Goal: Find specific page/section: Find specific page/section

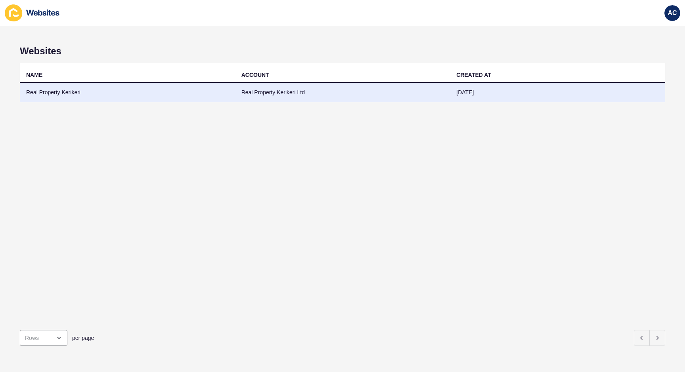
click at [39, 96] on td "Real Property Kerikeri" at bounding box center [127, 92] width 215 height 19
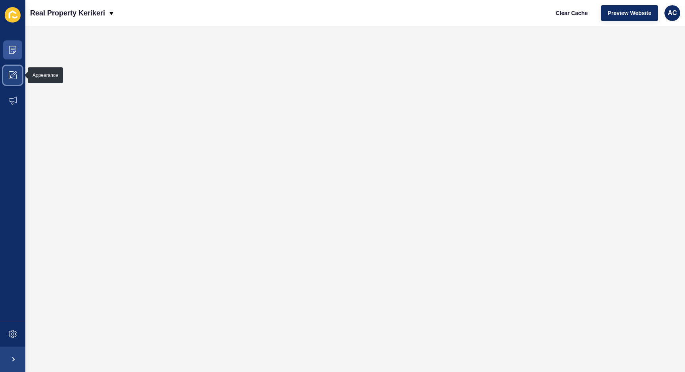
click at [10, 81] on span at bounding box center [12, 75] width 25 height 25
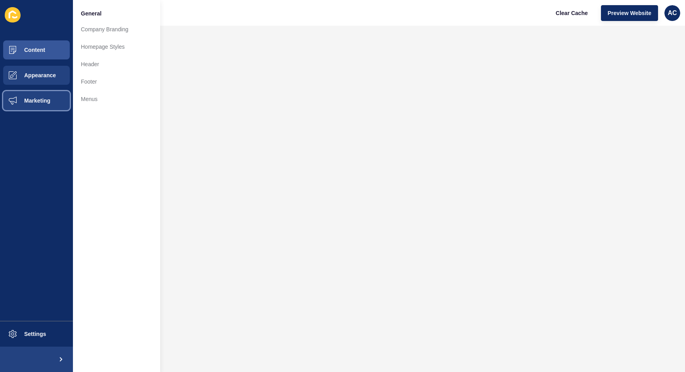
click at [36, 96] on button "Marketing" at bounding box center [36, 100] width 73 height 25
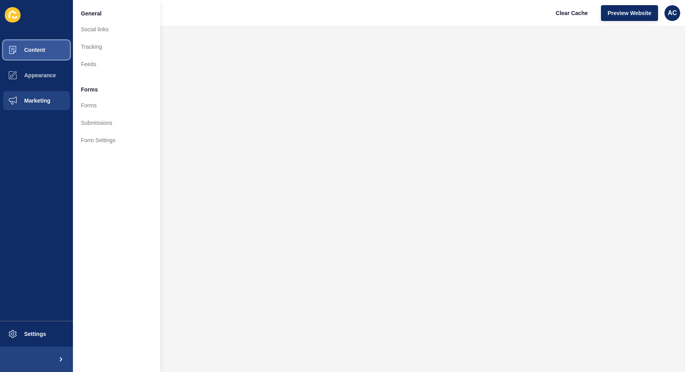
click at [32, 44] on button "Content" at bounding box center [36, 49] width 73 height 25
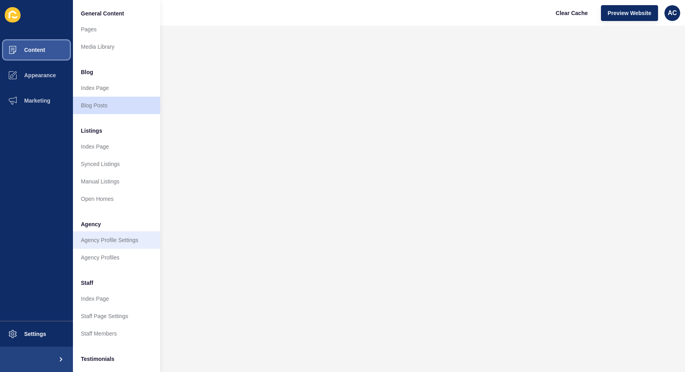
scroll to position [92, 0]
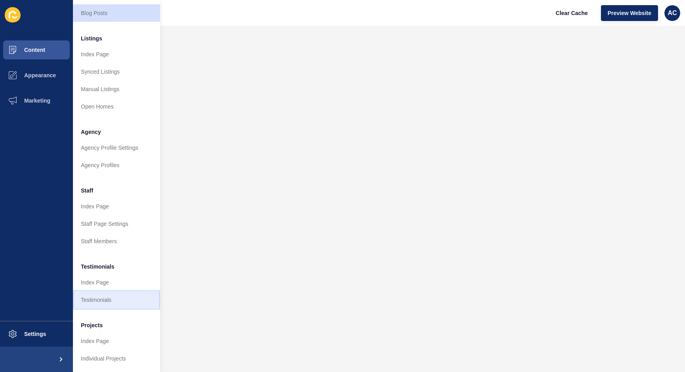
click at [91, 301] on link "Testimonials" at bounding box center [116, 300] width 87 height 17
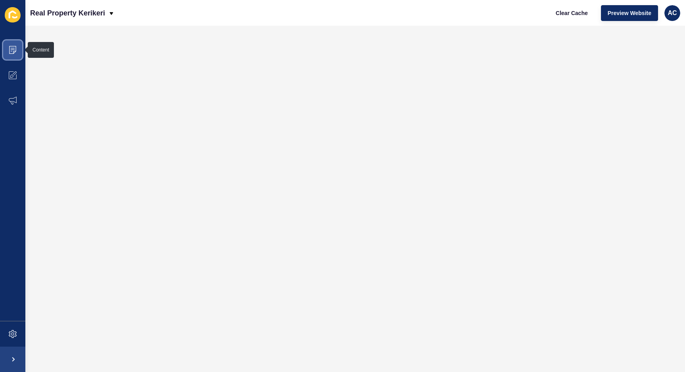
click at [13, 46] on icon at bounding box center [13, 50] width 8 height 8
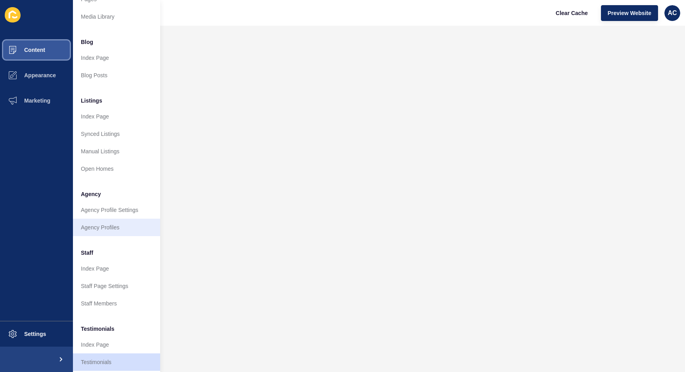
scroll to position [51, 0]
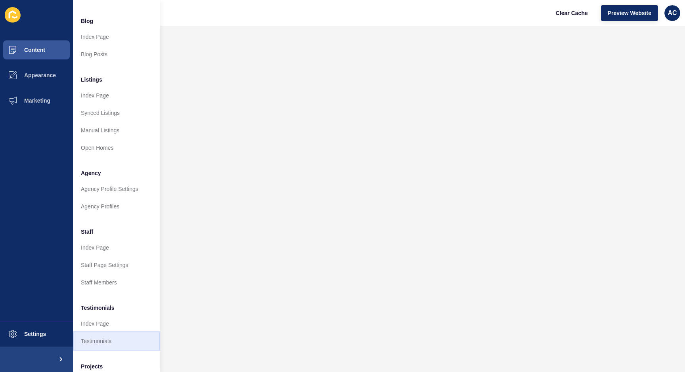
click at [99, 343] on link "Testimonials" at bounding box center [116, 341] width 87 height 17
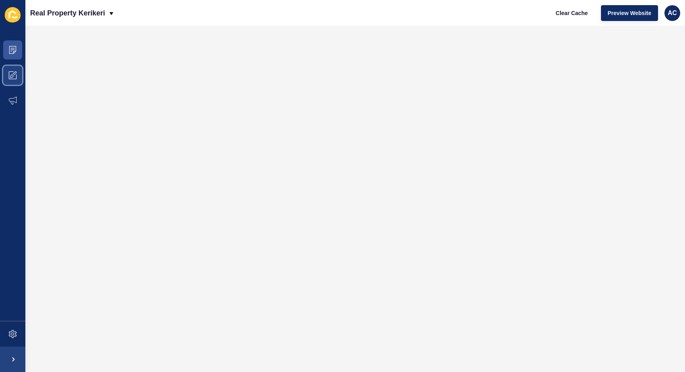
click at [9, 81] on span at bounding box center [12, 75] width 25 height 25
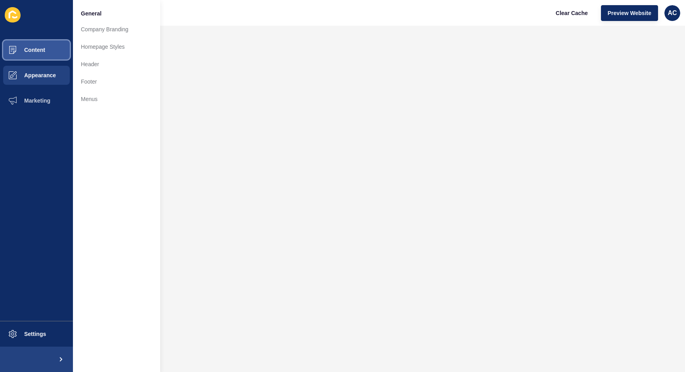
click at [46, 54] on button "Content" at bounding box center [36, 49] width 73 height 25
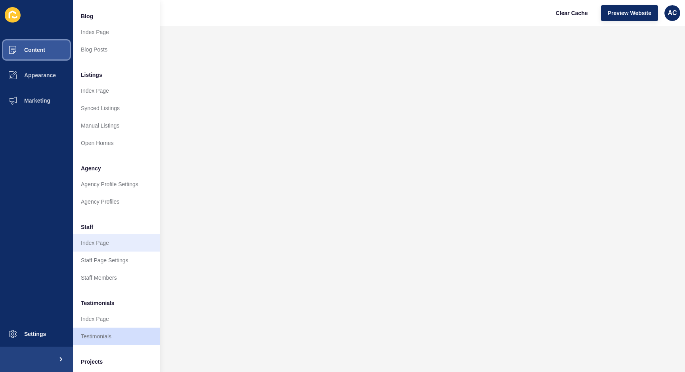
scroll to position [92, 0]
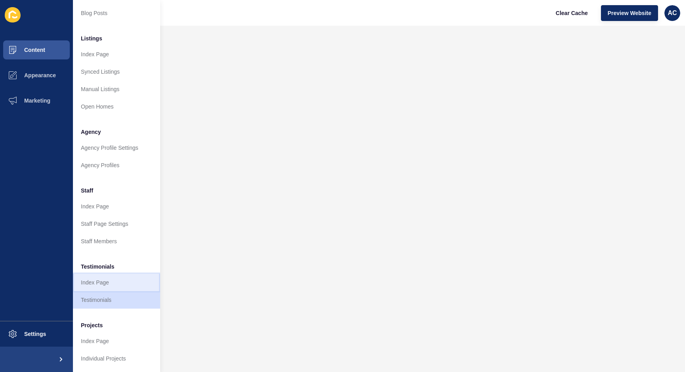
click at [104, 281] on link "Index Page" at bounding box center [116, 282] width 87 height 17
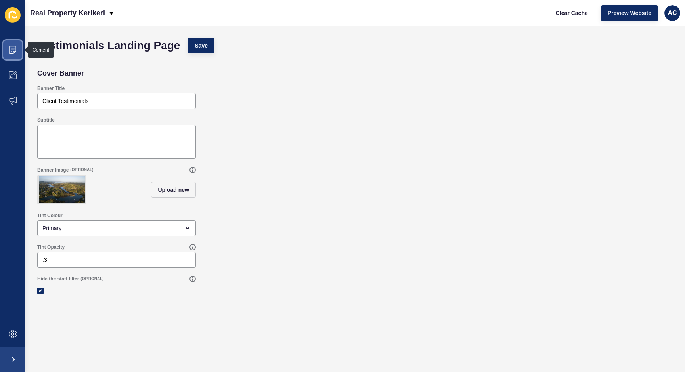
click at [13, 48] on icon at bounding box center [13, 50] width 8 height 8
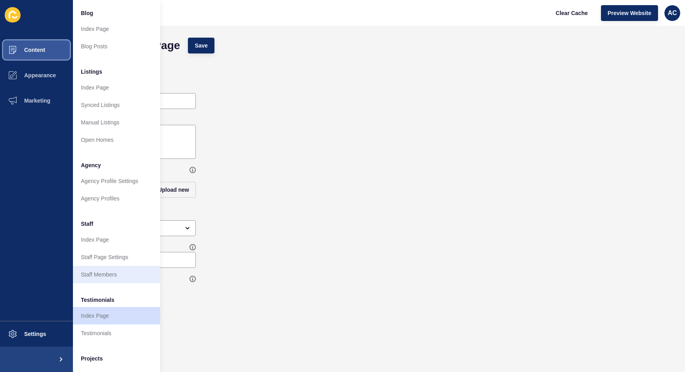
scroll to position [61, 0]
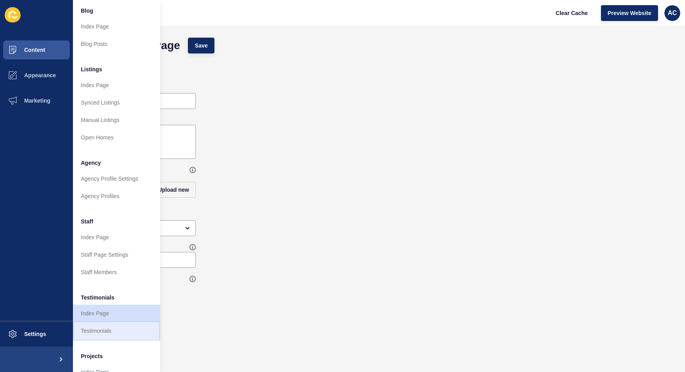
click at [111, 335] on link "Testimonials" at bounding box center [116, 330] width 87 height 17
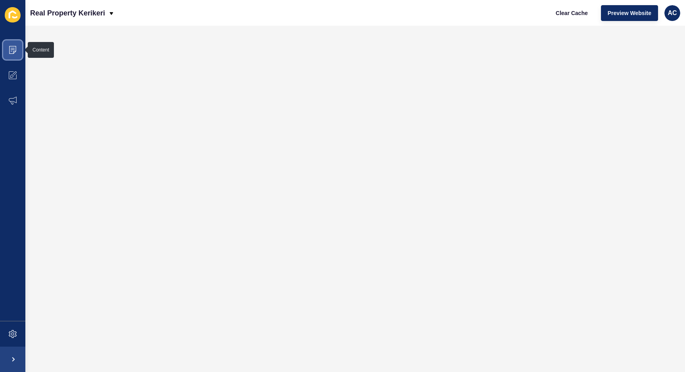
click at [13, 48] on icon at bounding box center [13, 48] width 4 height 0
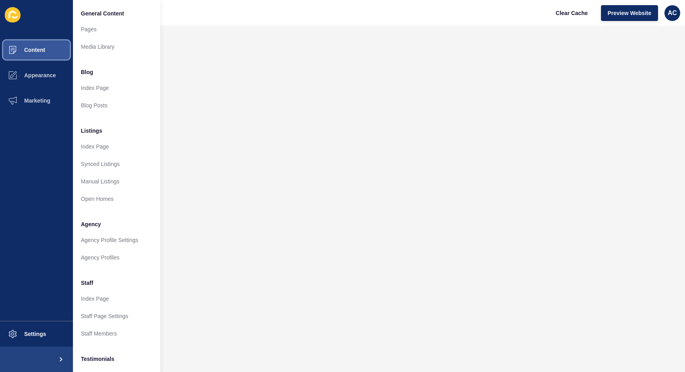
click at [43, 50] on span "Content" at bounding box center [22, 50] width 46 height 6
